Goal: Information Seeking & Learning: Learn about a topic

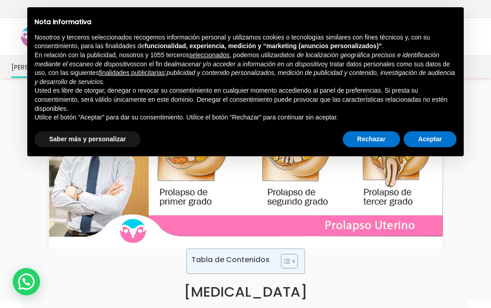
click at [233, 188] on img at bounding box center [245, 171] width 399 height 155
click at [435, 131] on button "Aceptar" at bounding box center [430, 139] width 53 height 16
